Goal: Connect with others: Establish contact or relationships with other users

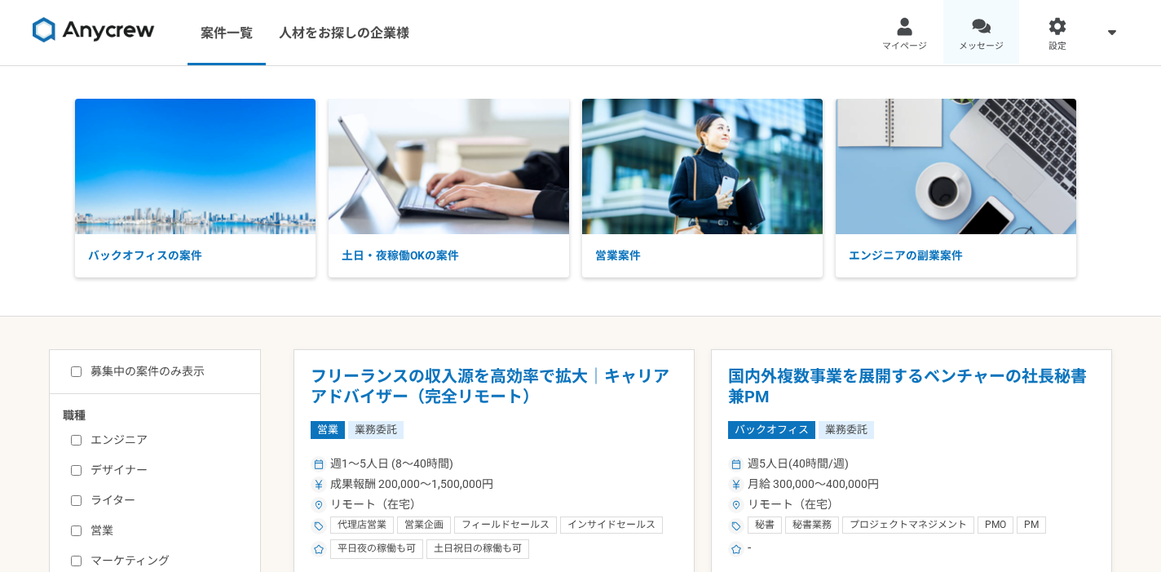
click at [976, 40] on span "メッセージ" at bounding box center [981, 46] width 45 height 13
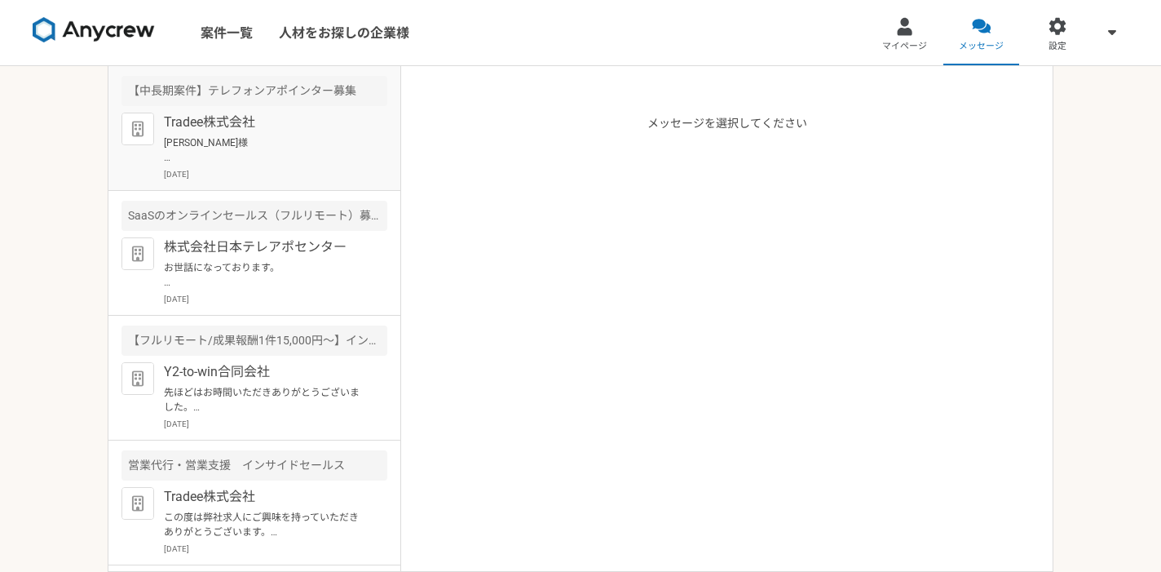
click at [286, 122] on p "Tradee株式会社" at bounding box center [264, 123] width 201 height 20
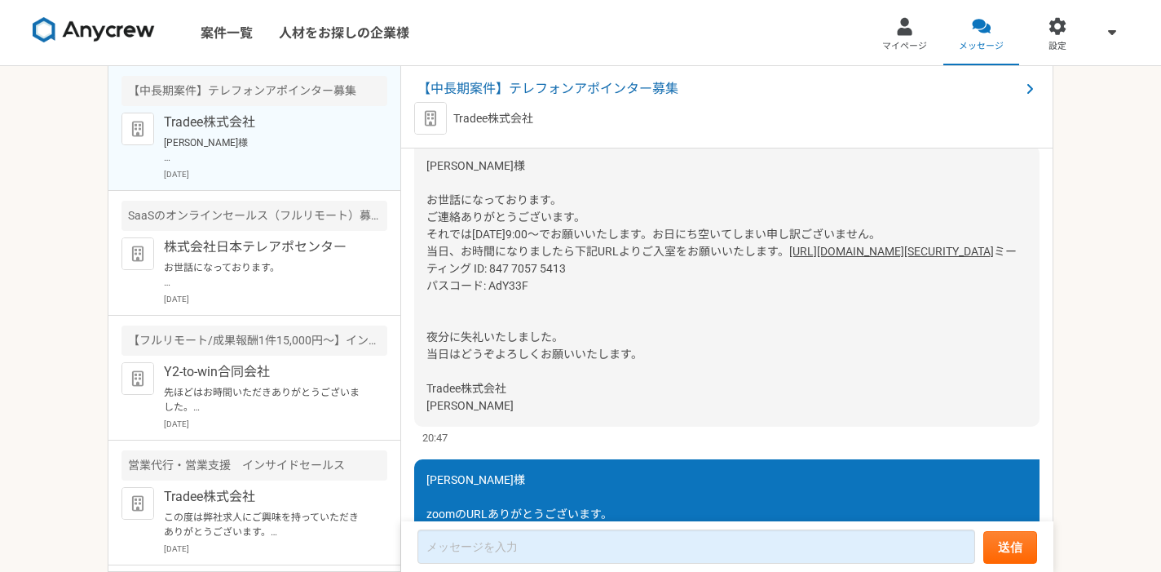
scroll to position [1098, 0]
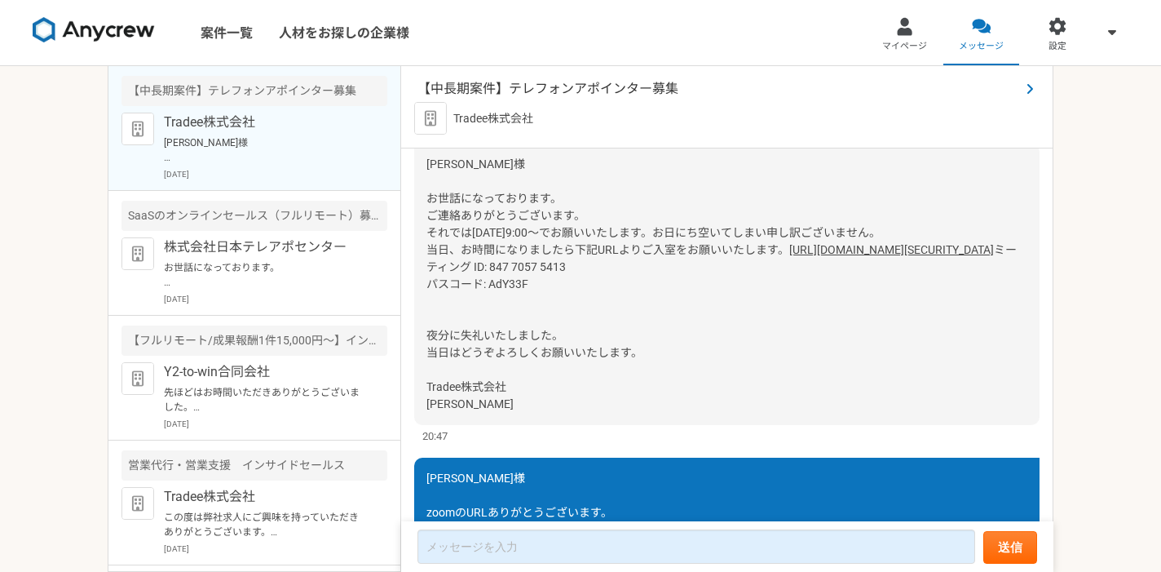
click at [640, 89] on span "【中長期案件】テレフォンアポインター募集" at bounding box center [719, 89] width 603 height 20
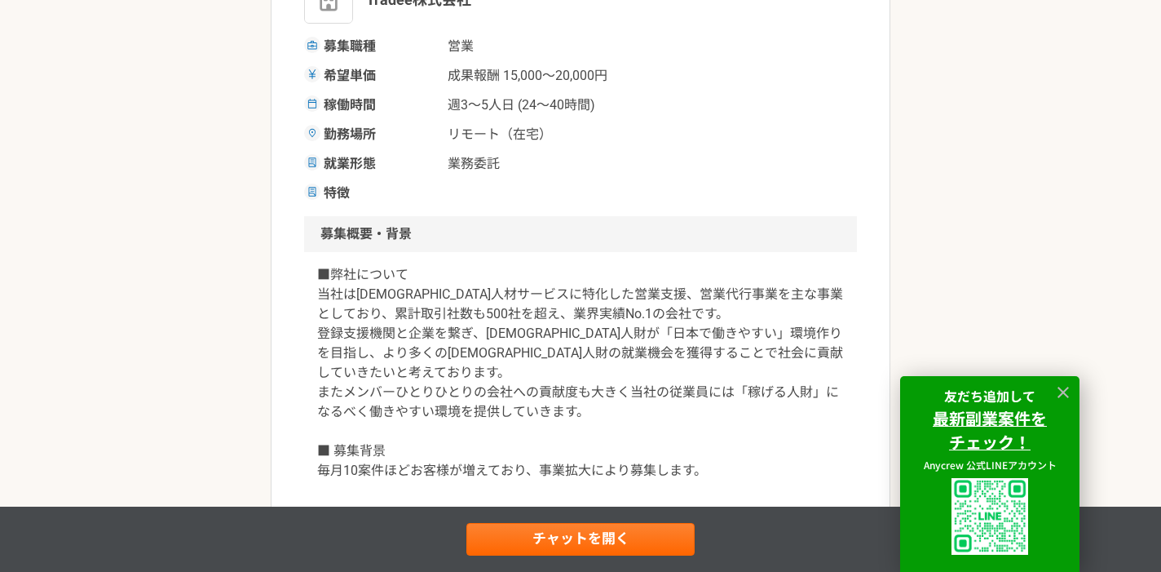
scroll to position [275, 0]
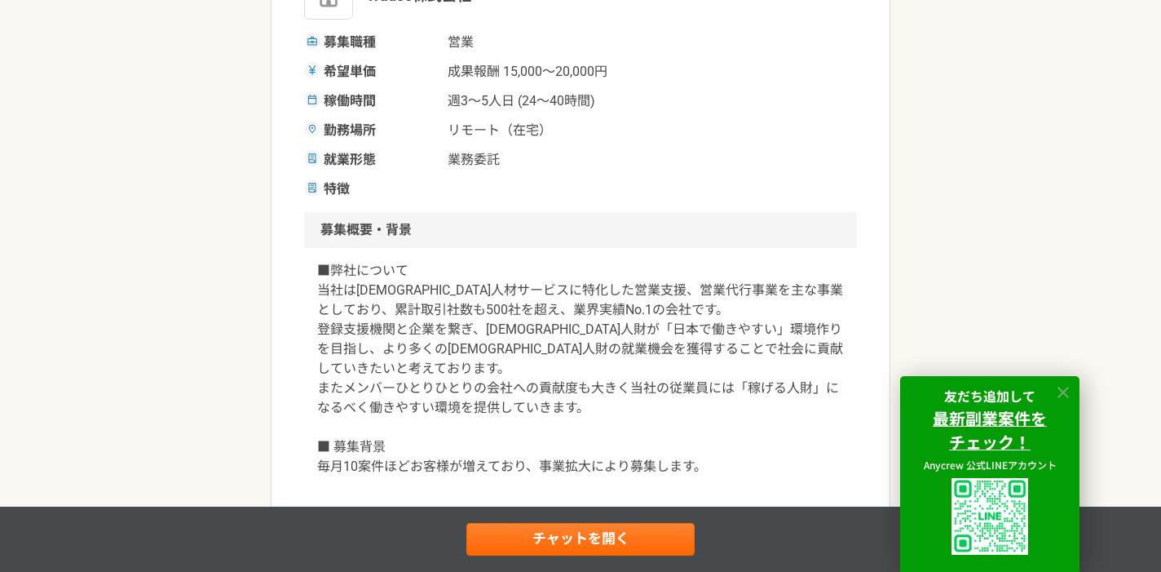
click at [1063, 389] on icon at bounding box center [1063, 392] width 19 height 19
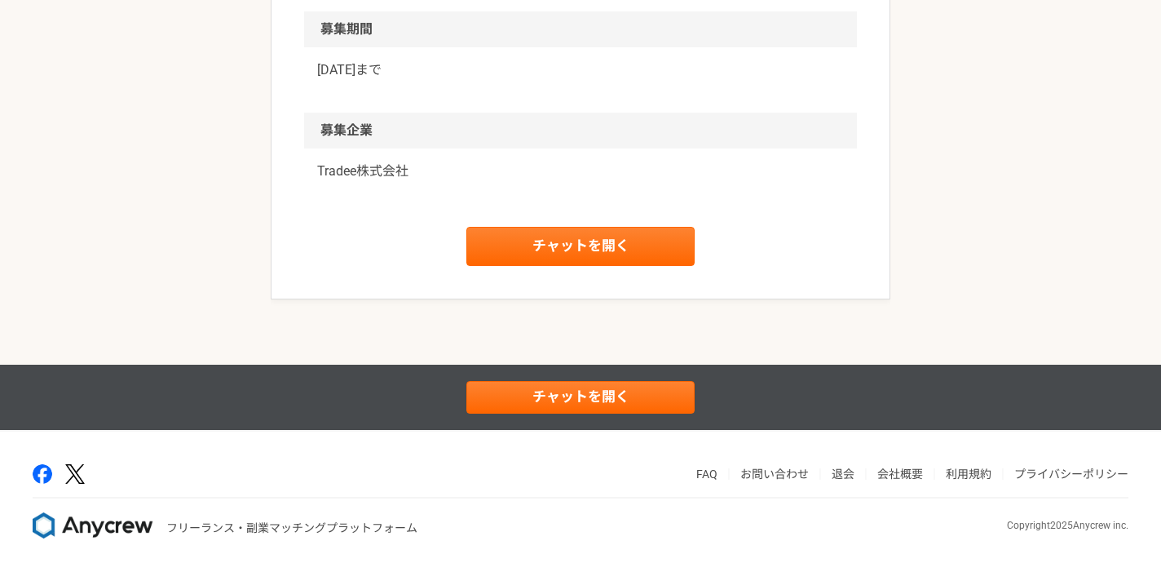
scroll to position [1758, 0]
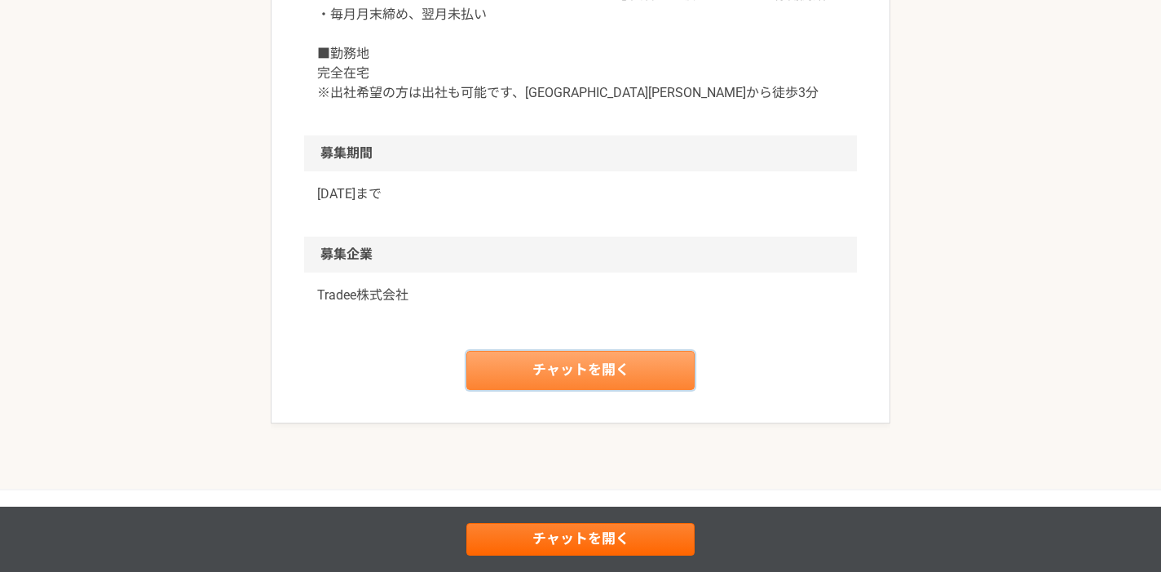
click at [609, 390] on link "チャットを開く" at bounding box center [580, 370] width 228 height 39
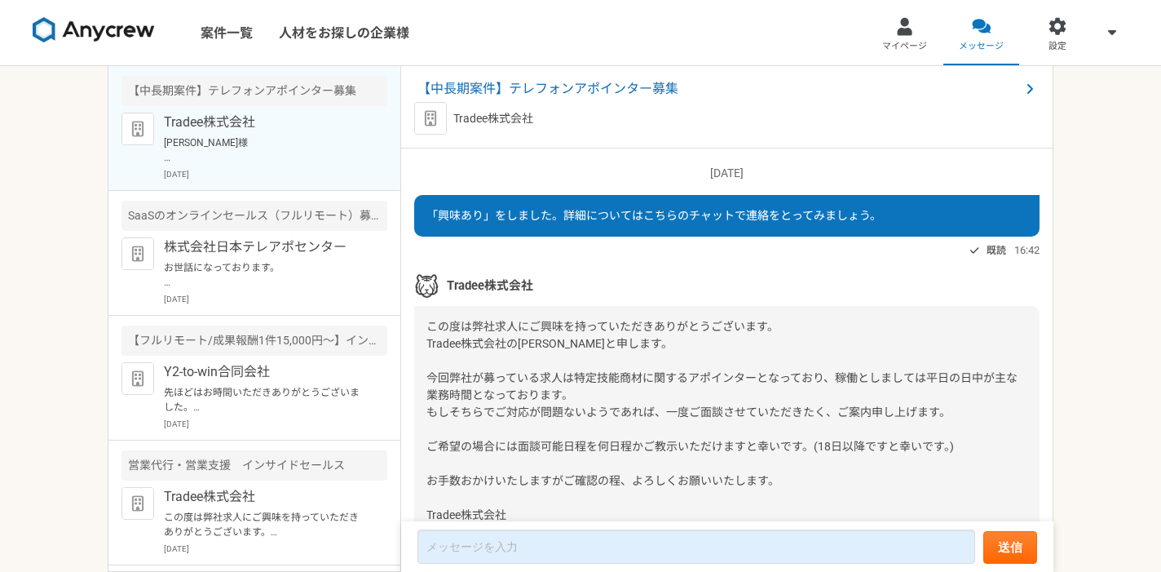
scroll to position [1317, 0]
